Goal: Task Accomplishment & Management: Manage account settings

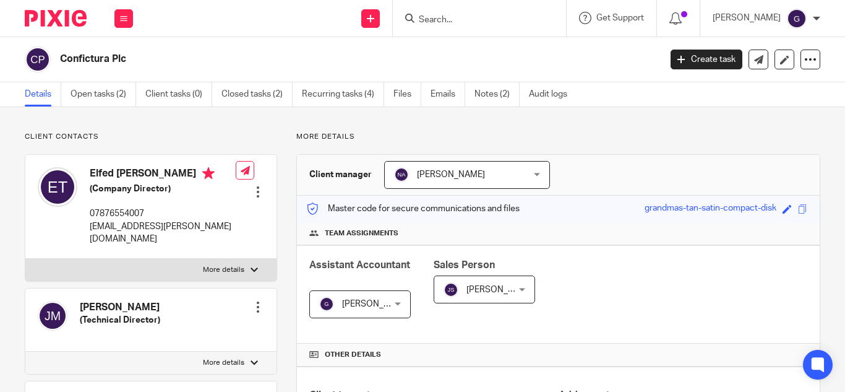
click at [813, 23] on div "[PERSON_NAME]" at bounding box center [767, 19] width 108 height 20
click at [764, 19] on p "[PERSON_NAME]" at bounding box center [747, 18] width 68 height 12
click at [759, 65] on span "Email integration" at bounding box center [781, 67] width 64 height 9
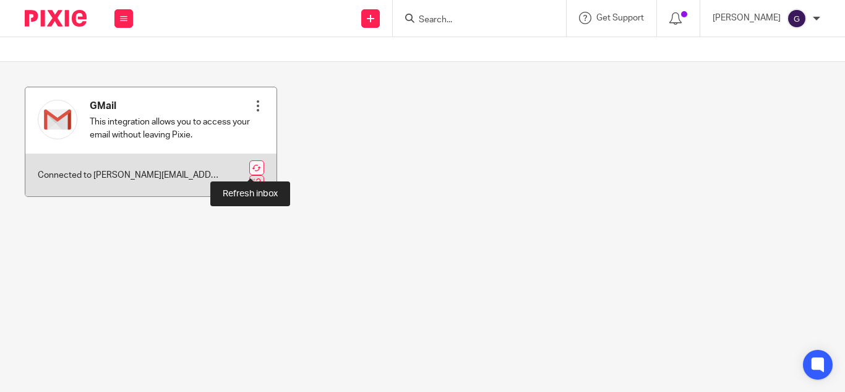
click at [251, 168] on link at bounding box center [256, 167] width 15 height 15
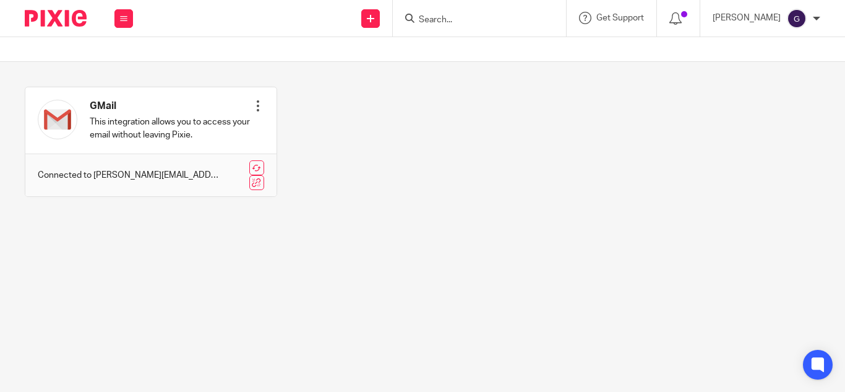
click at [814, 22] on div at bounding box center [816, 18] width 7 height 7
